Goal: Use online tool/utility

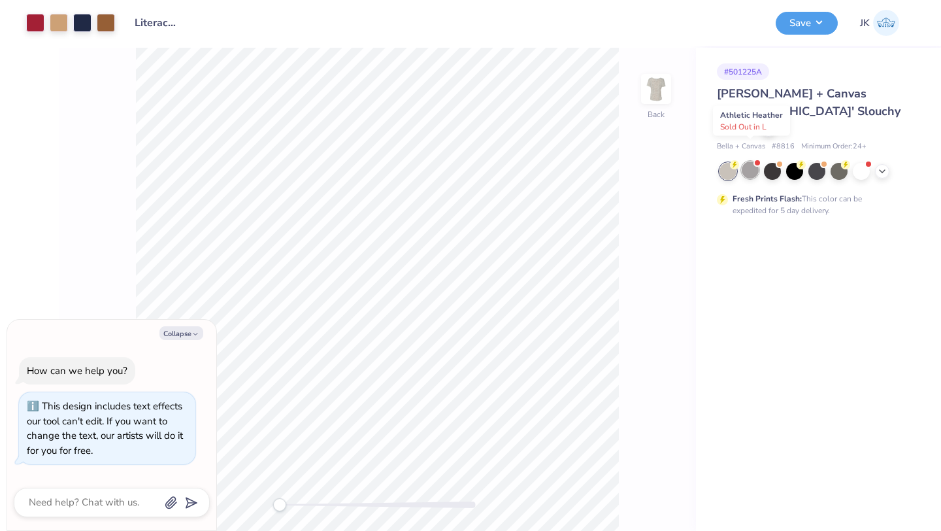
click at [748, 161] on div at bounding box center [750, 169] width 17 height 17
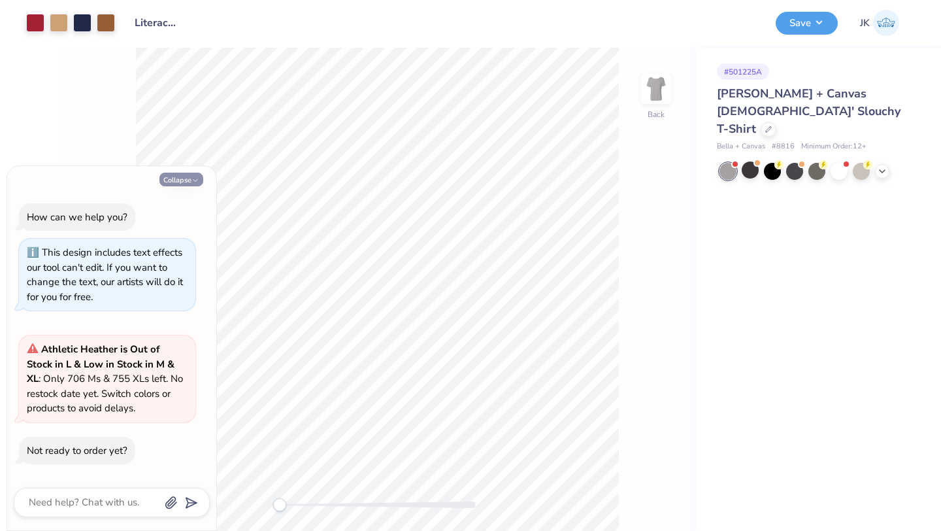
click at [198, 179] on icon "button" at bounding box center [195, 180] width 8 height 8
type textarea "x"
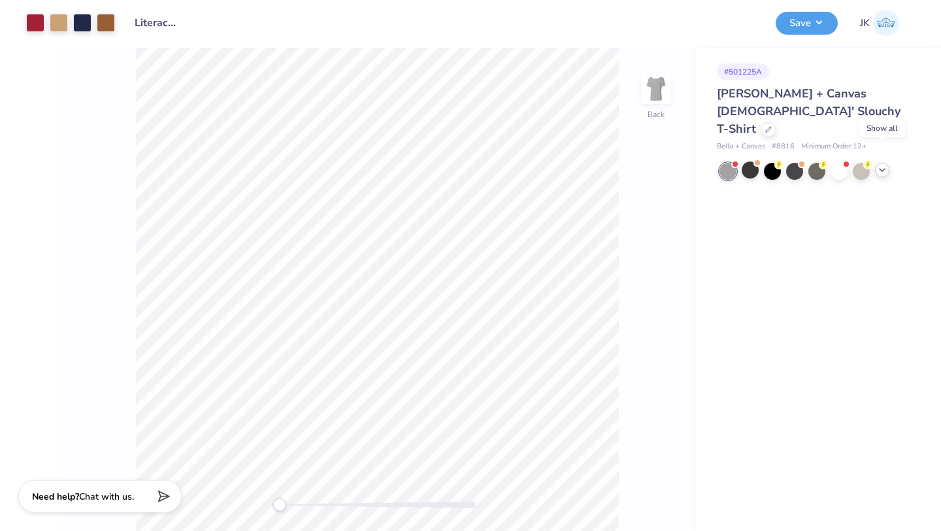
click at [883, 169] on polyline at bounding box center [882, 170] width 5 height 3
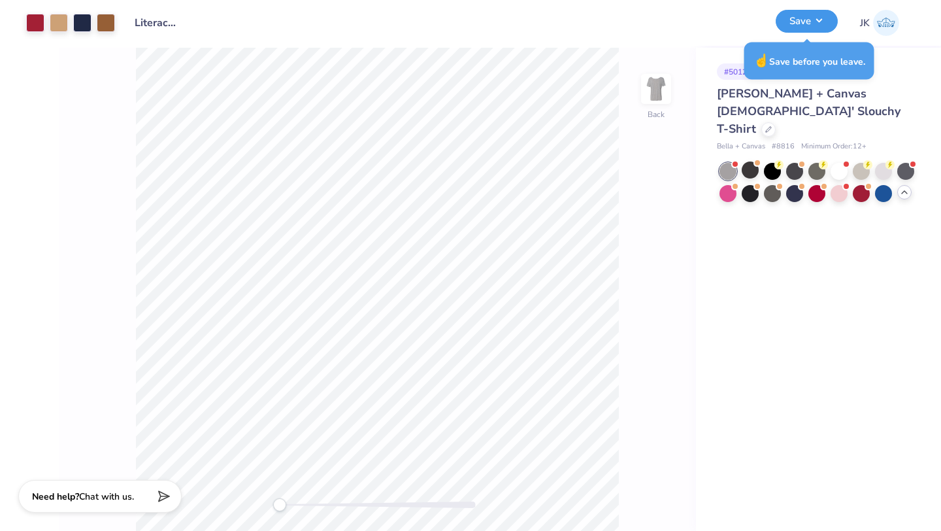
click at [800, 20] on button "Save" at bounding box center [807, 21] width 62 height 23
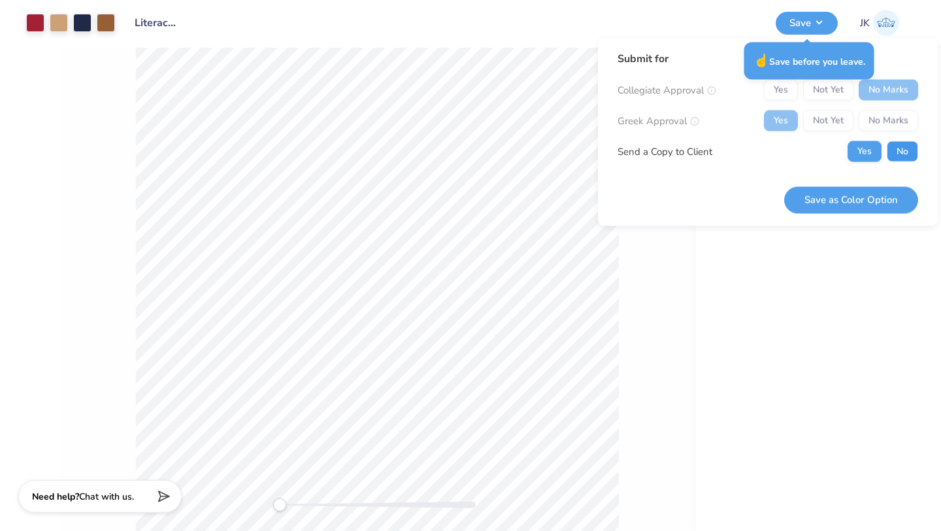
click at [908, 144] on button "No" at bounding box center [902, 151] width 31 height 21
click at [875, 197] on button "Save as Color Option" at bounding box center [851, 199] width 134 height 27
